Goal: Information Seeking & Learning: Learn about a topic

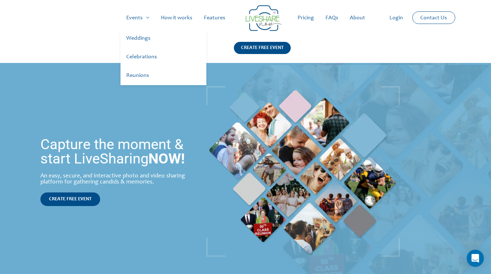
click at [141, 35] on link "Weddings" at bounding box center [164, 38] width 86 height 19
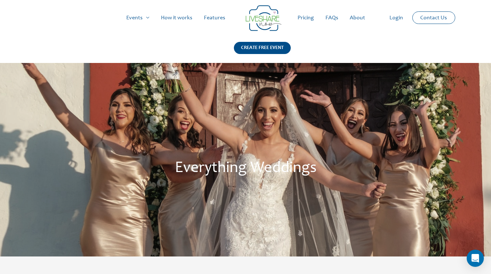
click at [184, 17] on link "How it works" at bounding box center [176, 17] width 43 height 23
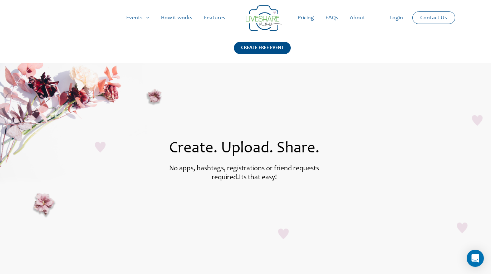
click at [215, 15] on link "Features" at bounding box center [214, 17] width 33 height 23
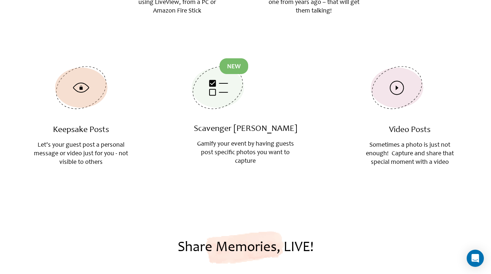
scroll to position [963, 0]
click at [208, 90] on img at bounding box center [220, 83] width 57 height 51
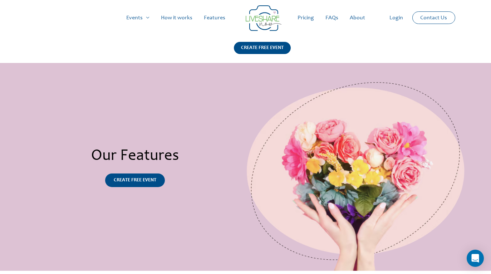
scroll to position [0, 0]
click at [307, 19] on link "Pricing" at bounding box center [306, 17] width 28 height 23
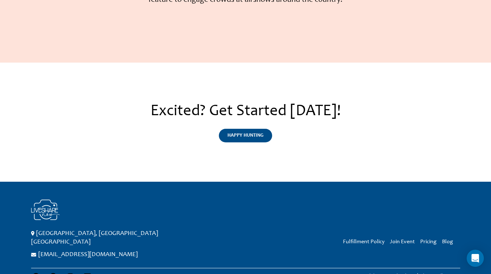
scroll to position [1803, 0]
